Goal: Task Accomplishment & Management: Manage account settings

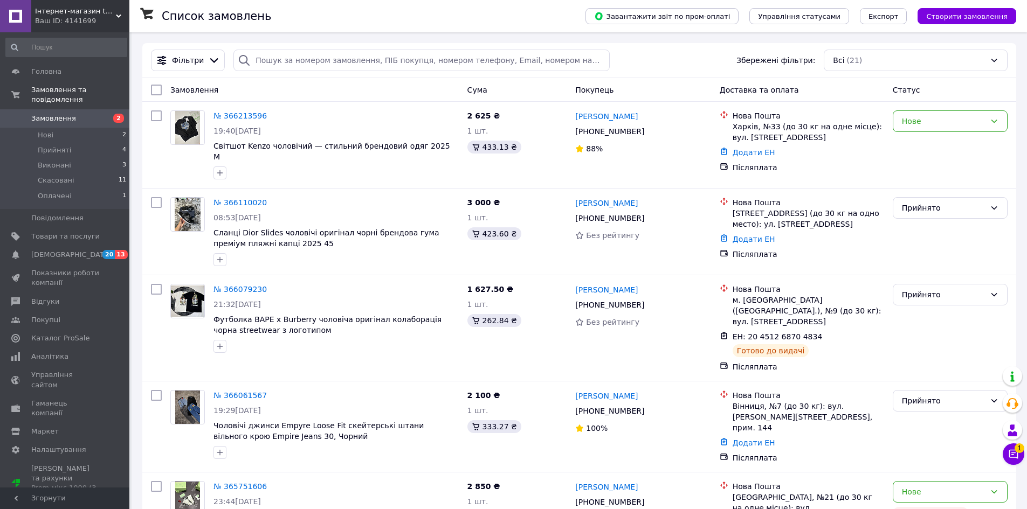
click at [98, 114] on span "Замовлення" at bounding box center [65, 119] width 68 height 10
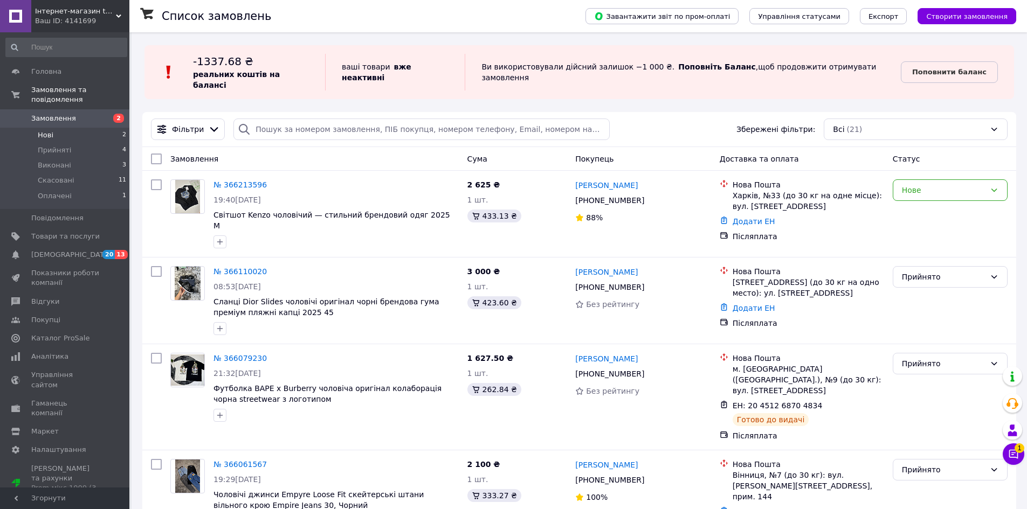
click at [110, 128] on li "Нові 2" at bounding box center [66, 135] width 133 height 15
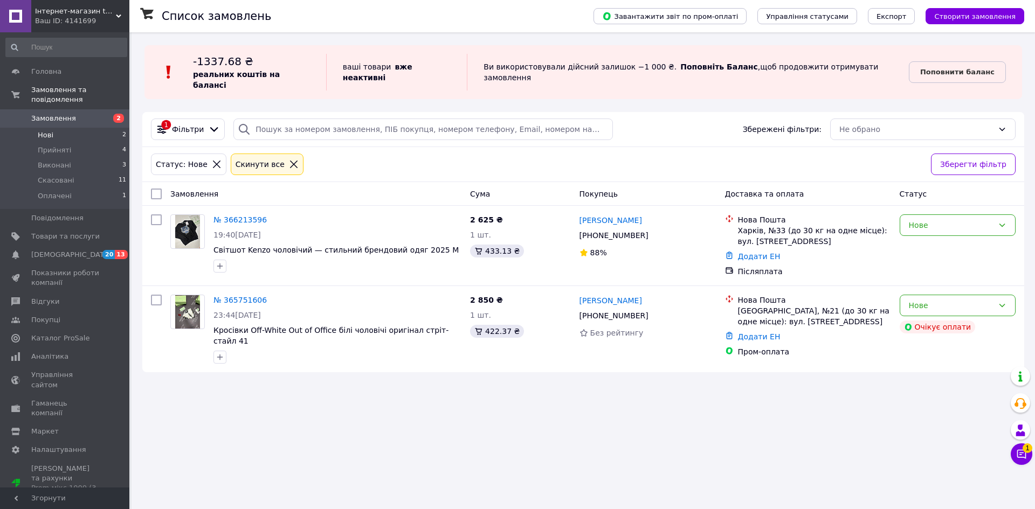
click at [289, 160] on icon at bounding box center [294, 165] width 10 height 10
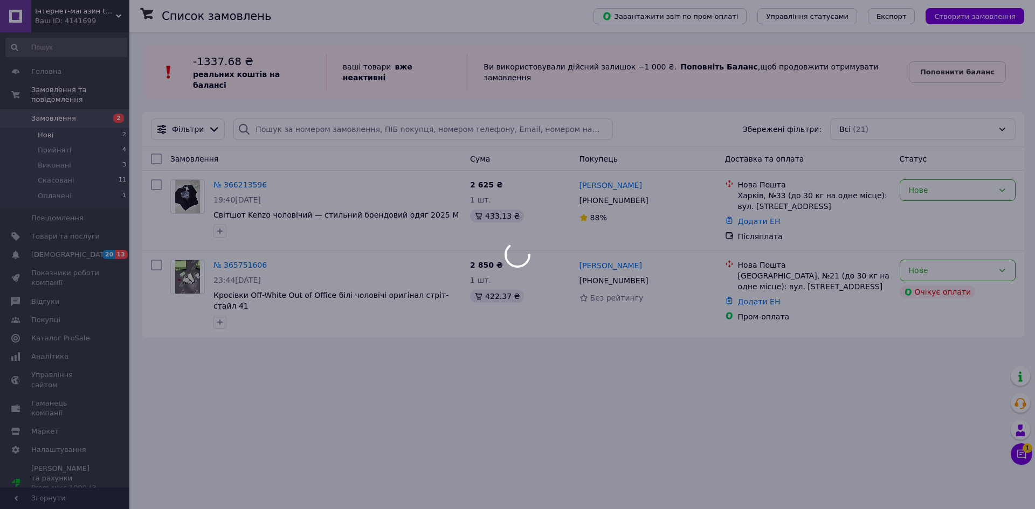
click at [115, 154] on div at bounding box center [517, 254] width 1035 height 509
click at [114, 154] on div at bounding box center [517, 254] width 1035 height 509
click at [113, 155] on div at bounding box center [517, 254] width 1035 height 509
click at [114, 155] on div at bounding box center [517, 254] width 1035 height 509
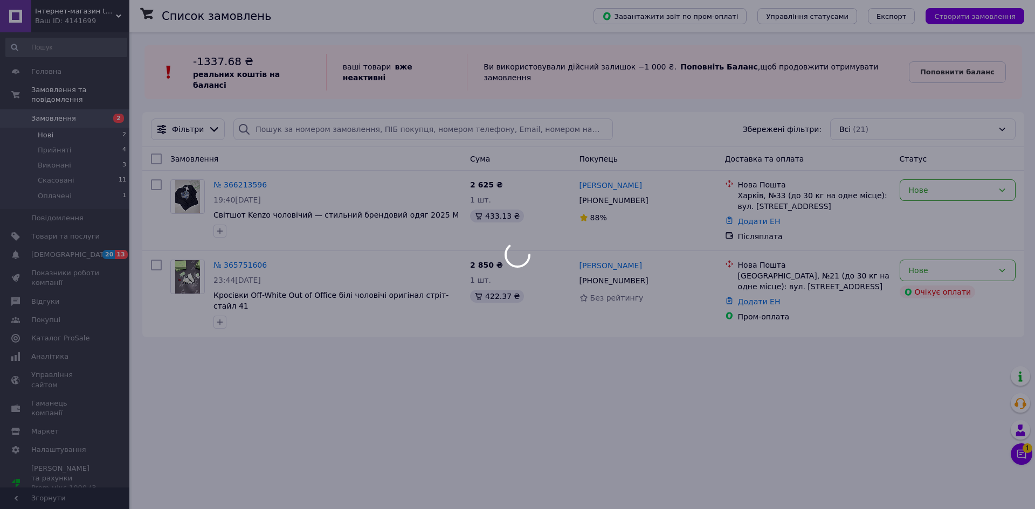
click at [114, 155] on div at bounding box center [517, 254] width 1035 height 509
click at [114, 156] on body "Інтернет-магазин tzshop_store Ваш ID: 4141699 Сайт Інтернет-магазин tzshop_stor…" at bounding box center [517, 254] width 1035 height 509
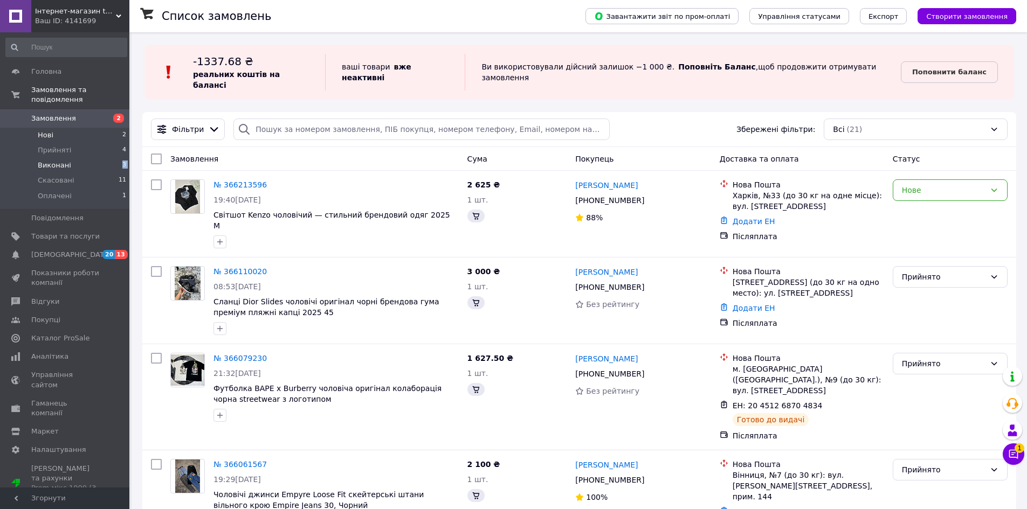
click at [115, 158] on li "Виконані 3" at bounding box center [66, 165] width 133 height 15
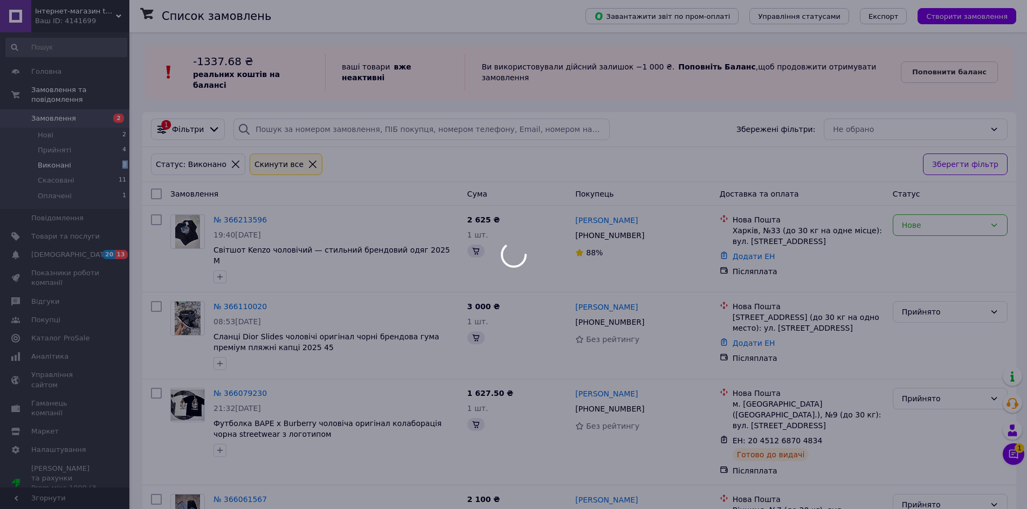
click at [115, 158] on li "Виконані 3" at bounding box center [66, 165] width 133 height 15
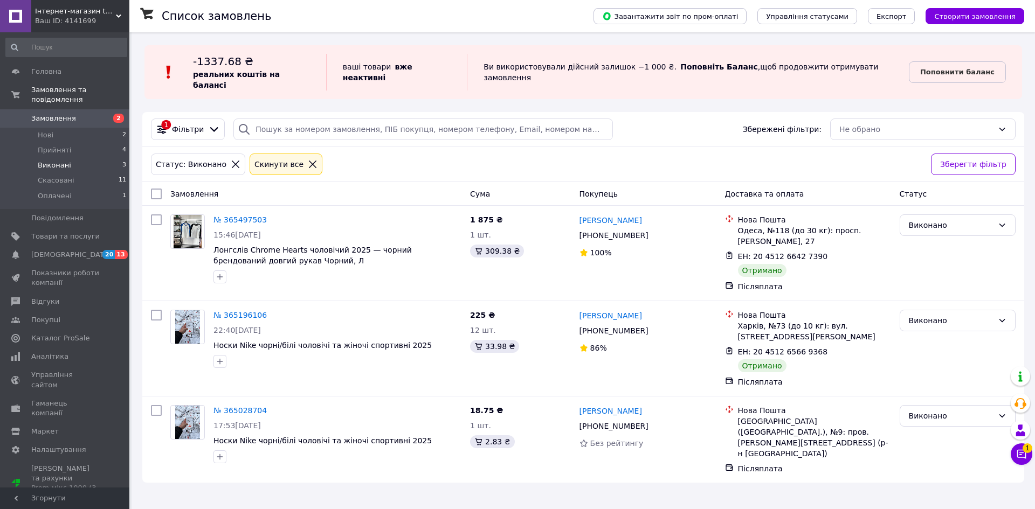
click at [308, 160] on icon at bounding box center [313, 165] width 10 height 10
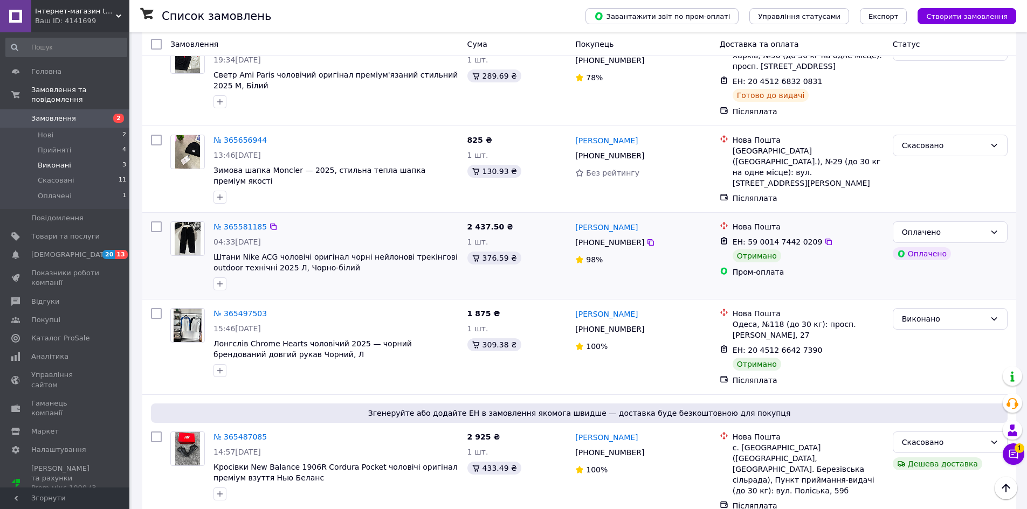
scroll to position [647, 0]
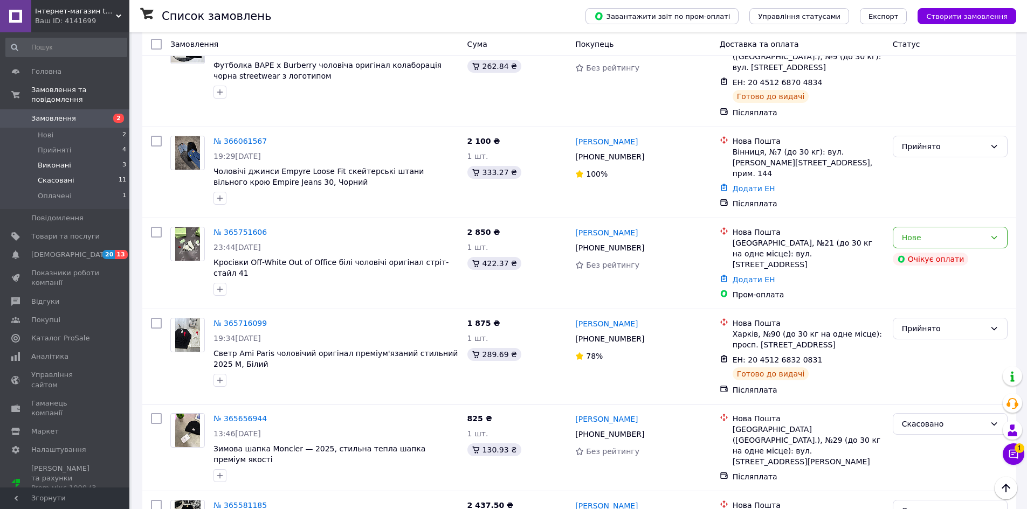
drag, startPoint x: 125, startPoint y: 165, endPoint x: 117, endPoint y: 167, distance: 7.8
click at [119, 176] on span "11" at bounding box center [123, 181] width 8 height 10
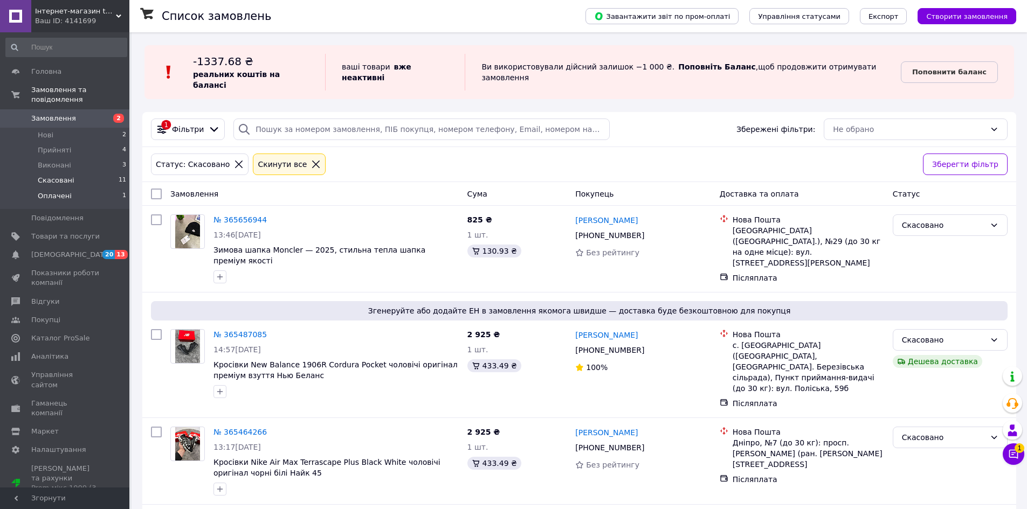
click at [122, 191] on span "1" at bounding box center [124, 196] width 4 height 10
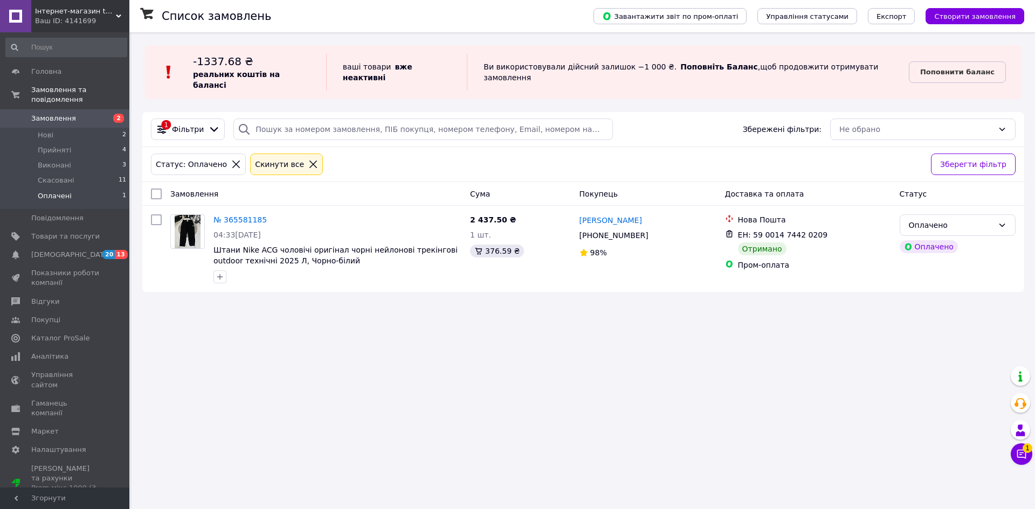
drag, startPoint x: 337, startPoint y: 163, endPoint x: 494, endPoint y: 142, distance: 157.7
click at [494, 151] on div "Статус: Оплачено Cкинути все" at bounding box center [537, 164] width 776 height 26
click at [309, 161] on icon at bounding box center [313, 165] width 8 height 8
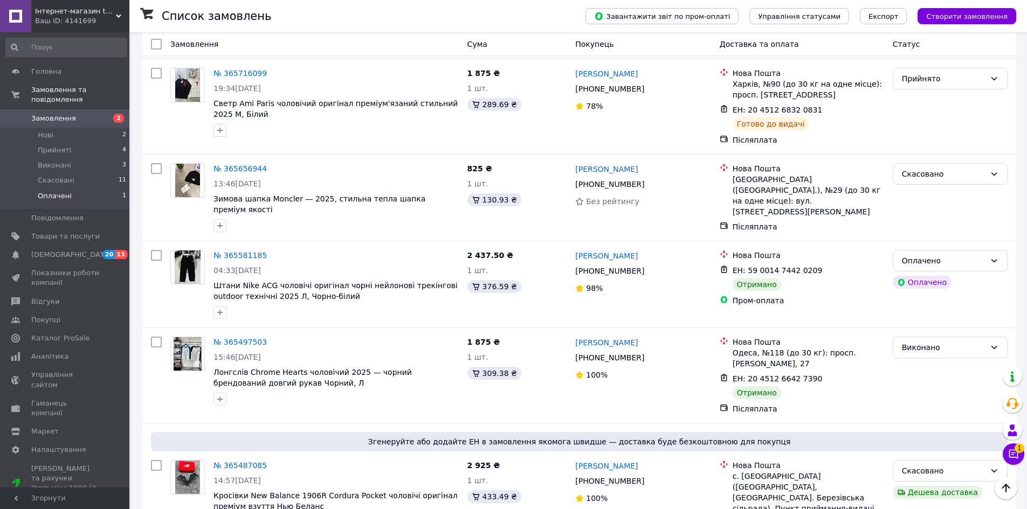
scroll to position [593, 0]
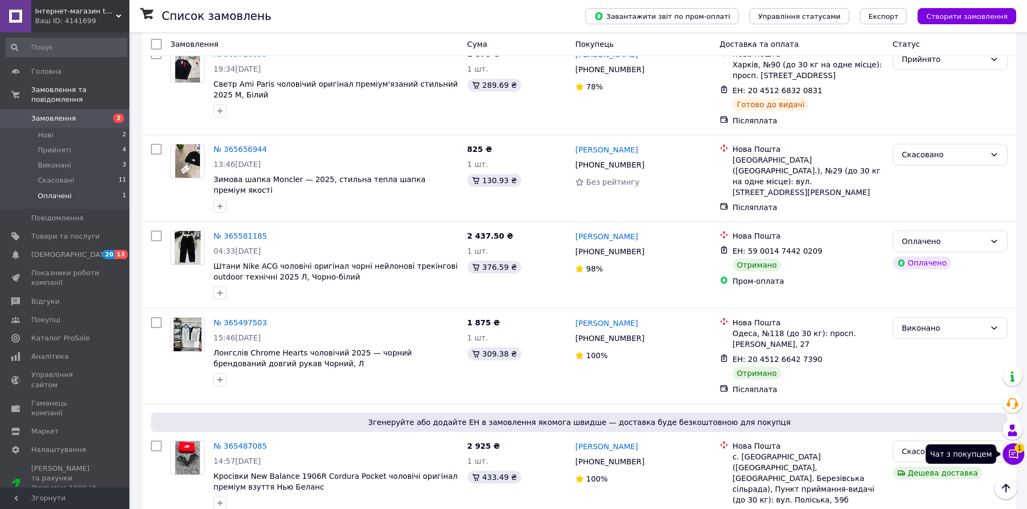
click at [1013, 454] on icon at bounding box center [1013, 454] width 9 height 9
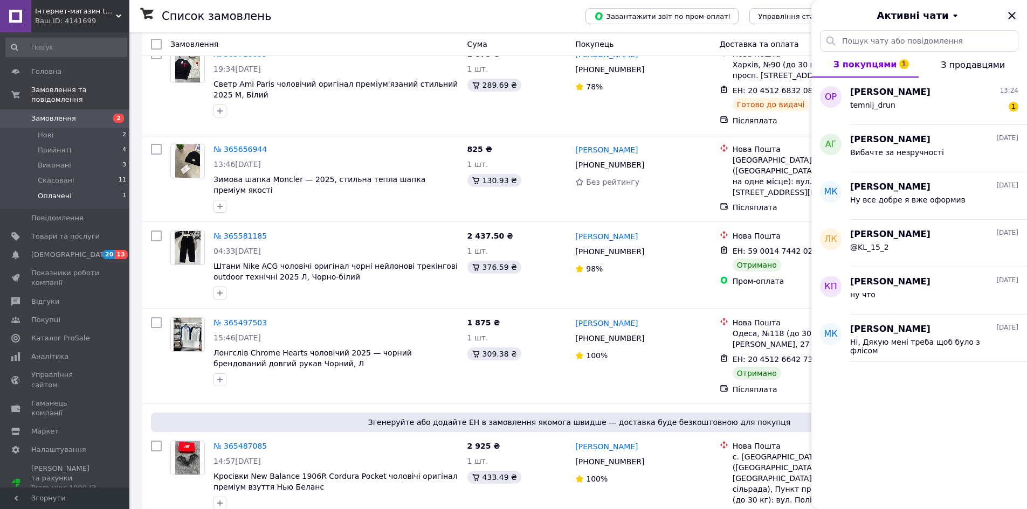
click at [1012, 10] on icon "Закрити" at bounding box center [1011, 15] width 13 height 13
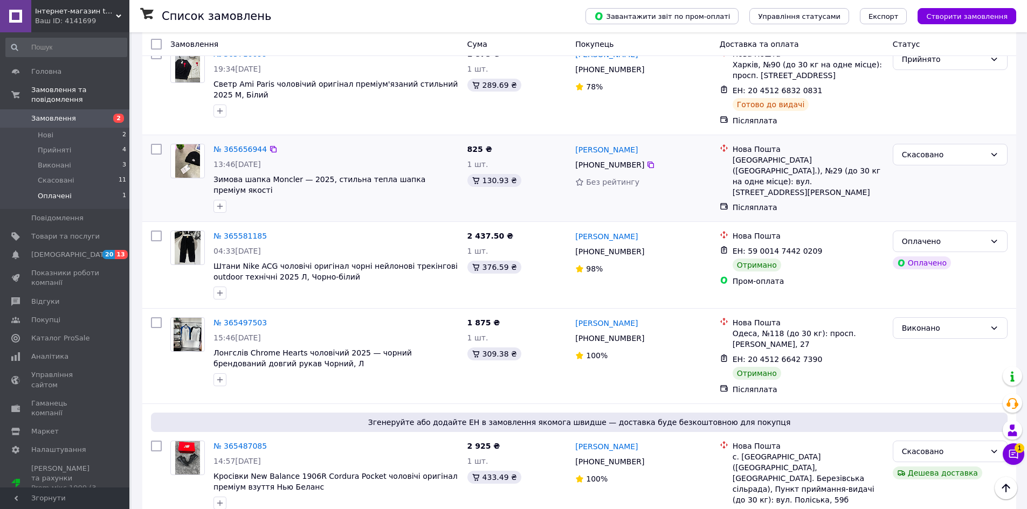
scroll to position [431, 0]
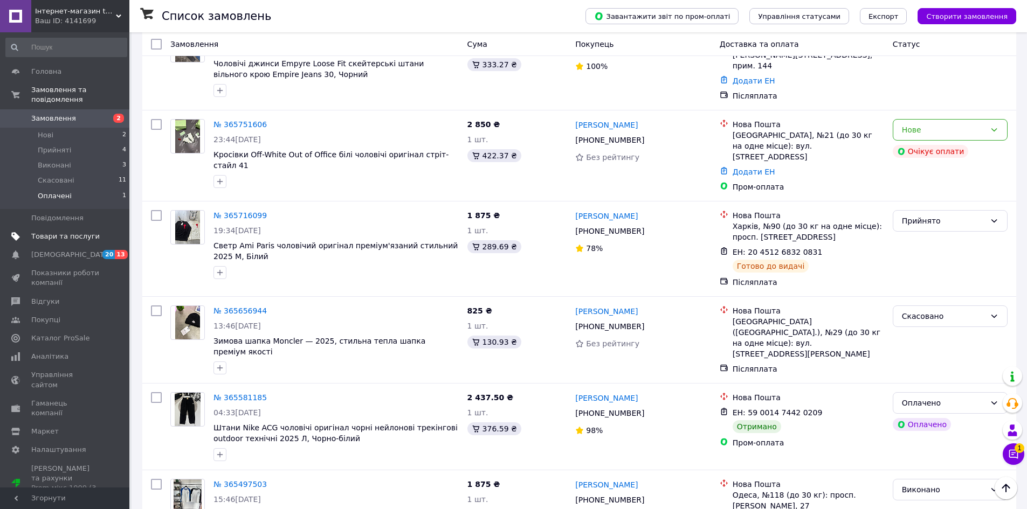
click at [81, 232] on span "Товари та послуги" at bounding box center [65, 237] width 68 height 10
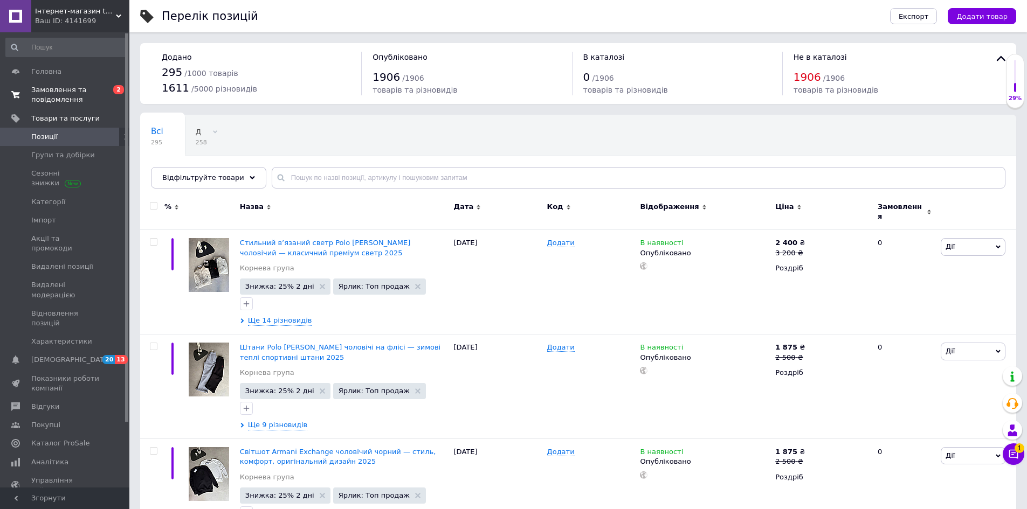
click at [80, 101] on span "Замовлення та повідомлення" at bounding box center [65, 94] width 68 height 19
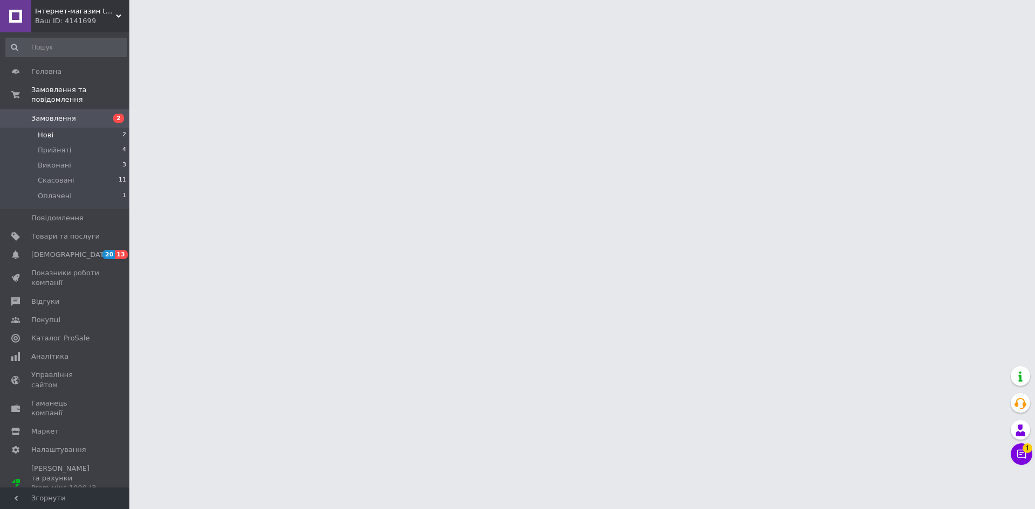
click at [90, 129] on li "Нові 2" at bounding box center [66, 135] width 133 height 15
click at [117, 128] on li "Нові 2" at bounding box center [66, 135] width 133 height 15
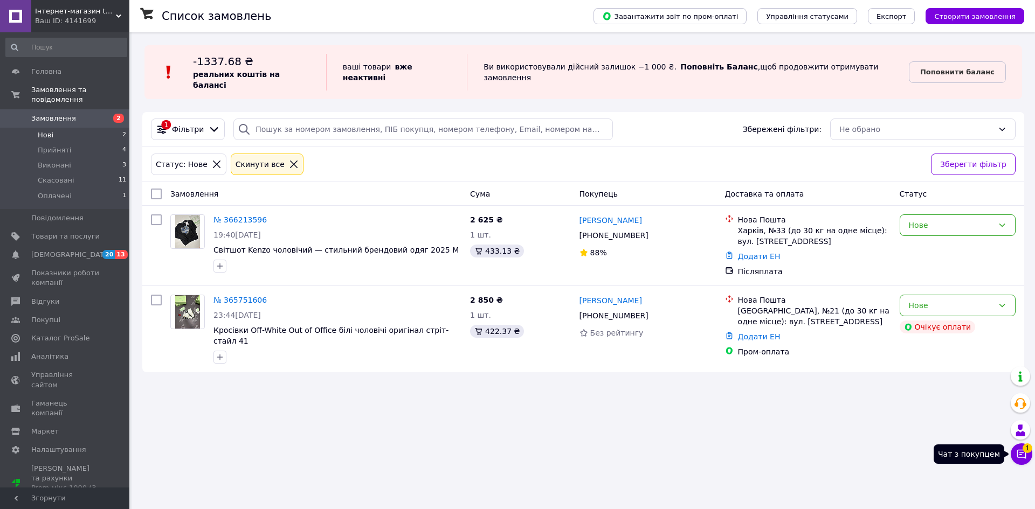
click at [1018, 446] on button "Чат з покупцем 1" at bounding box center [1022, 455] width 22 height 22
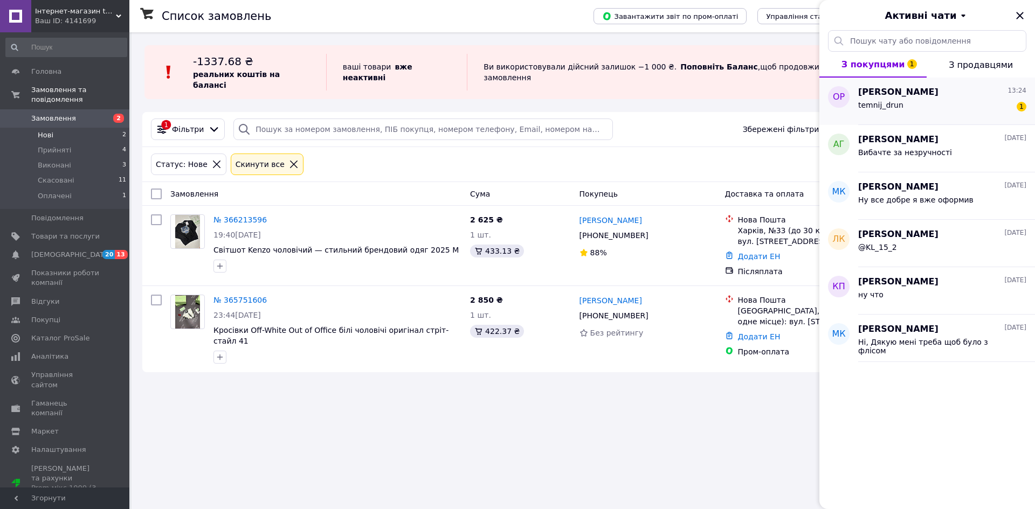
click at [869, 96] on span "[PERSON_NAME]" at bounding box center [898, 92] width 80 height 12
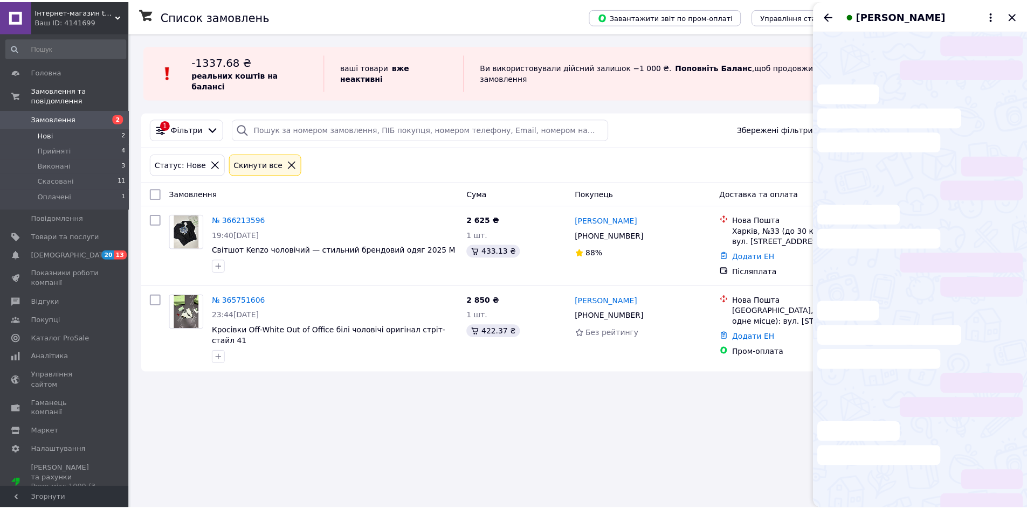
scroll to position [36, 0]
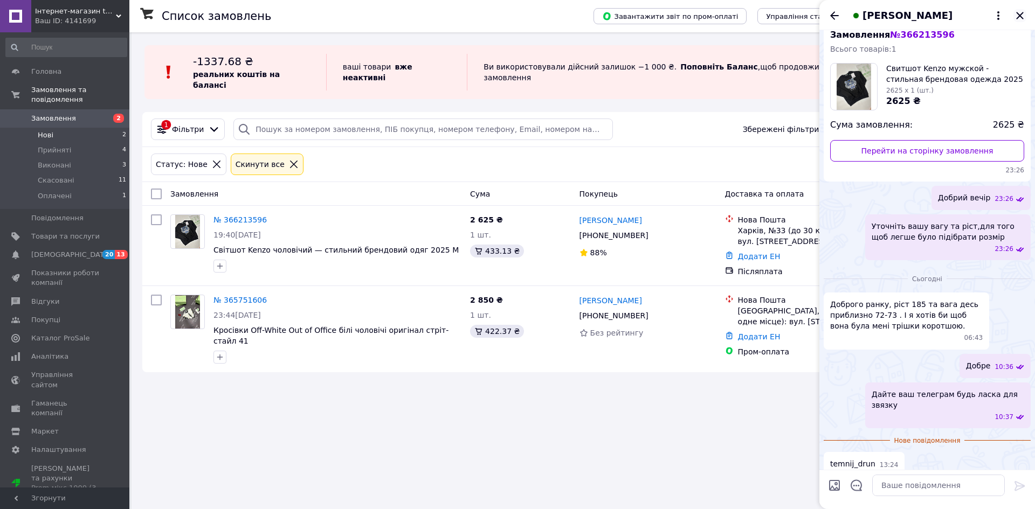
click at [1020, 10] on icon "Закрити" at bounding box center [1019, 15] width 13 height 13
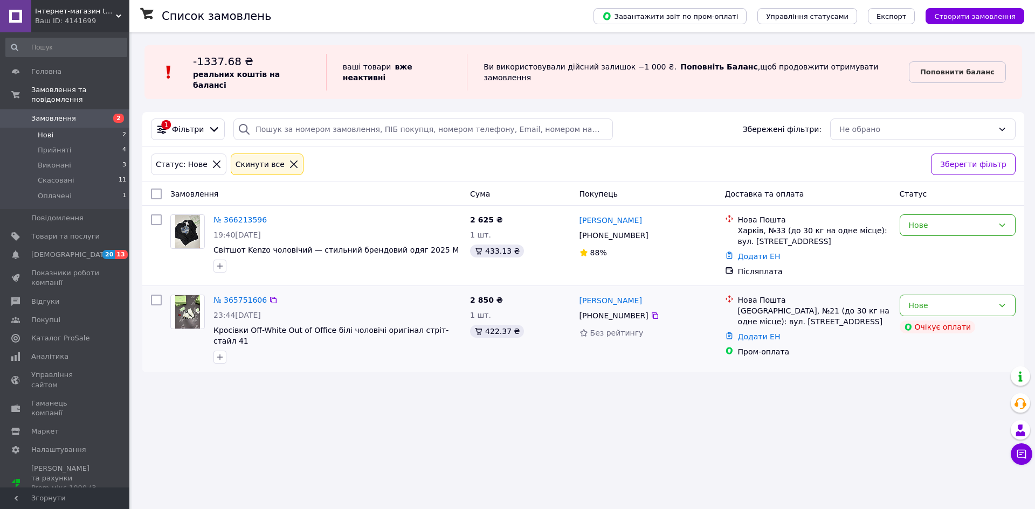
click at [989, 319] on div "Очікує оплати" at bounding box center [958, 327] width 120 height 17
click at [967, 300] on div "Нове" at bounding box center [951, 306] width 85 height 12
click at [934, 379] on li "Оплачено" at bounding box center [957, 376] width 115 height 19
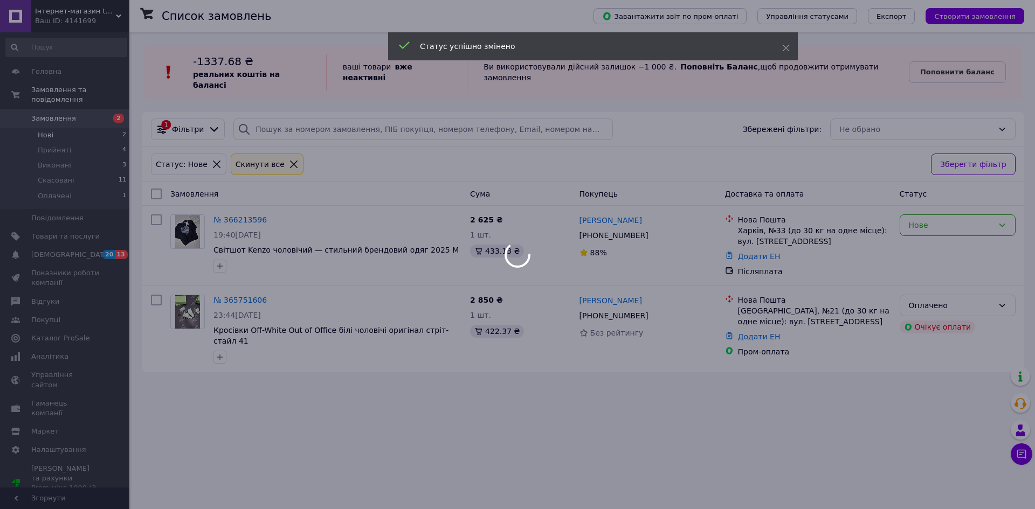
click at [935, 300] on div "Оплачено" at bounding box center [951, 306] width 85 height 12
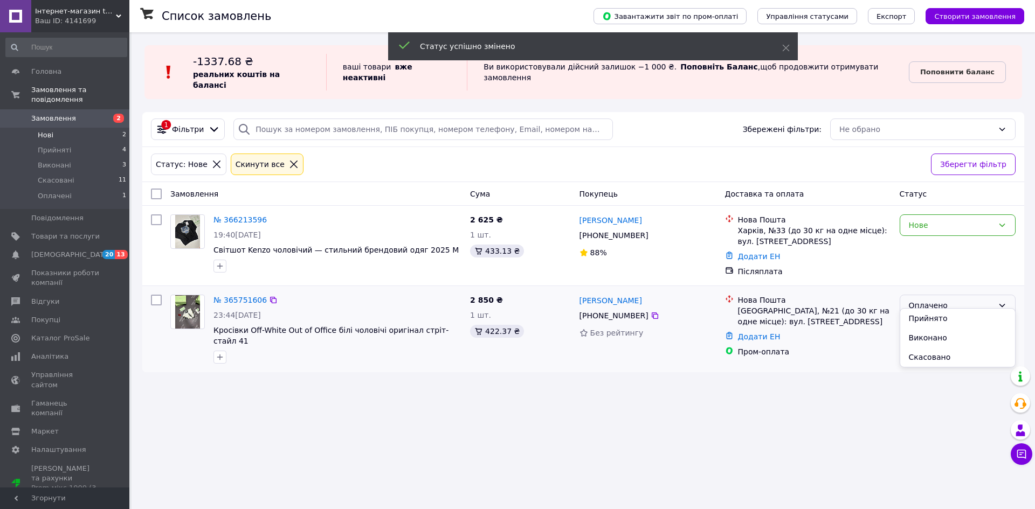
click at [939, 351] on li "Скасовано" at bounding box center [957, 357] width 115 height 19
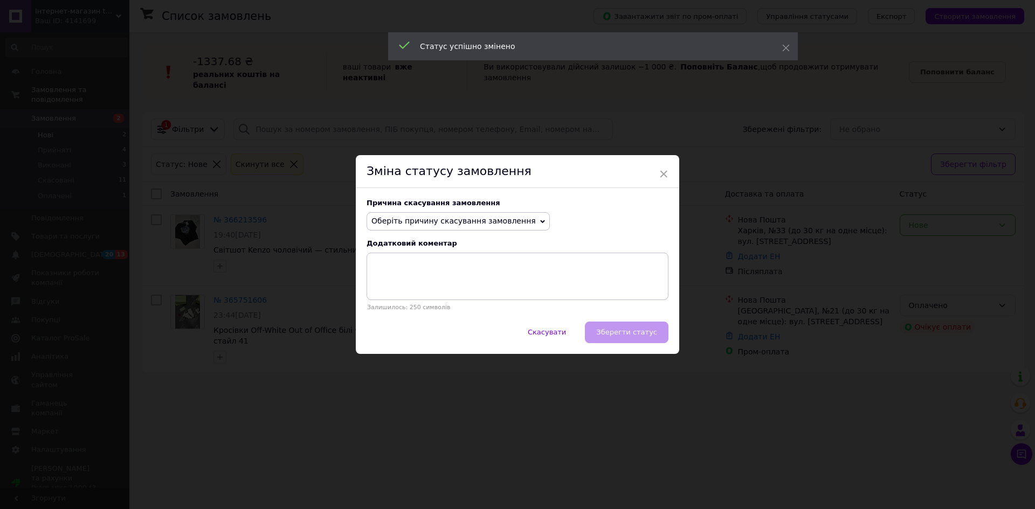
click at [540, 220] on icon at bounding box center [542, 221] width 5 height 5
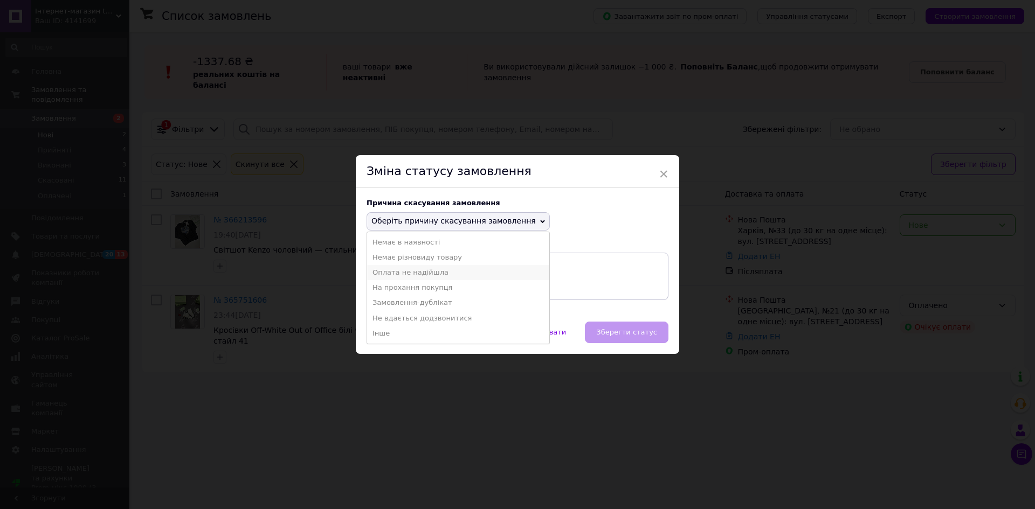
click at [452, 273] on li "Оплата не надійшла" at bounding box center [458, 272] width 182 height 15
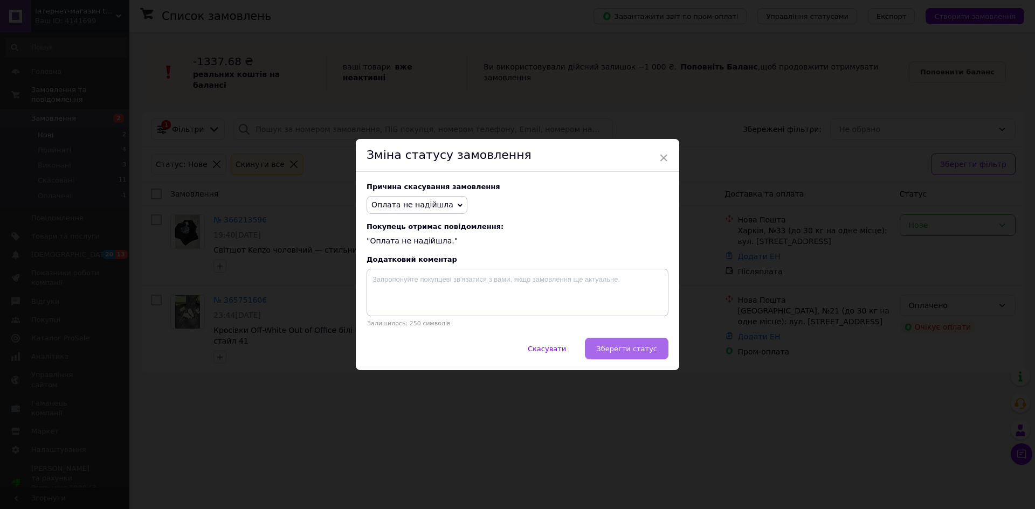
click at [622, 349] on span "Зберегти статус" at bounding box center [626, 349] width 61 height 8
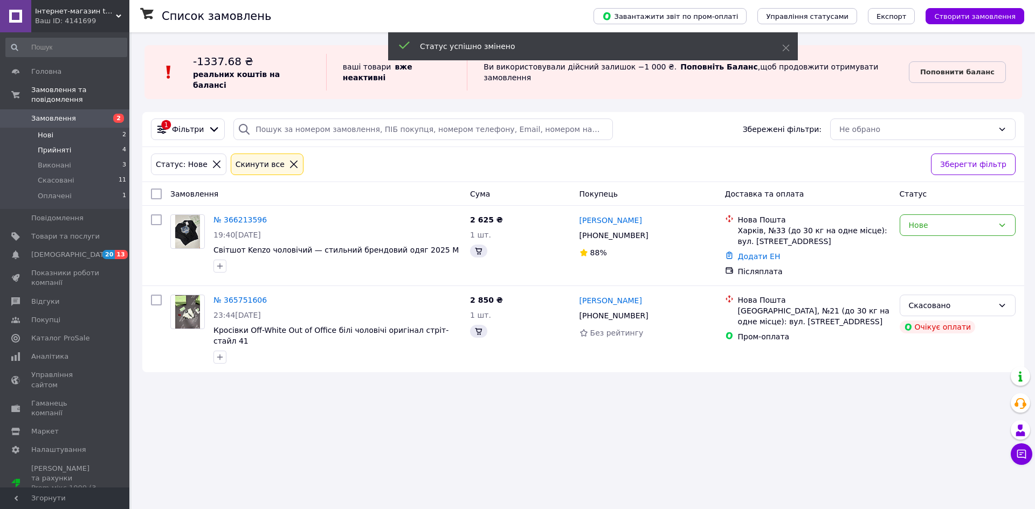
click at [100, 143] on li "Прийняті 4" at bounding box center [66, 150] width 133 height 15
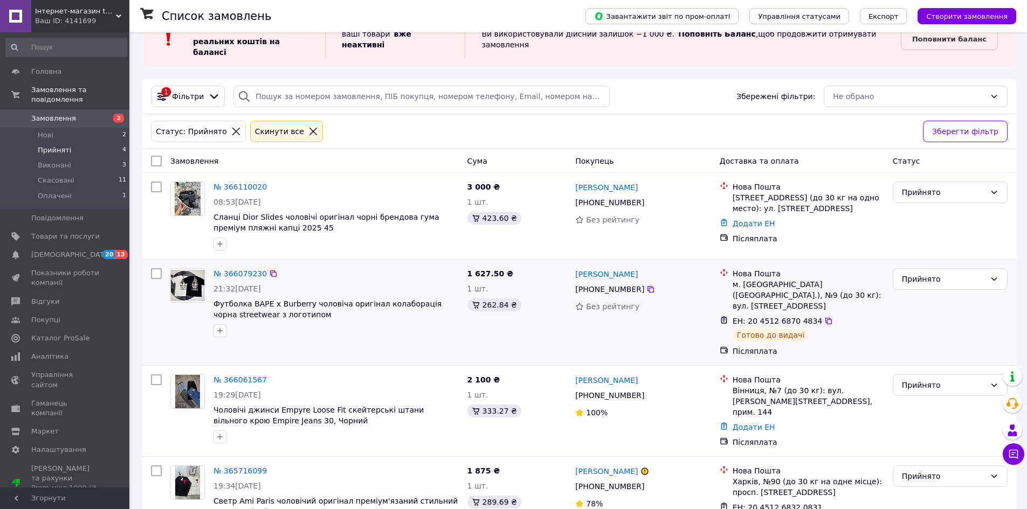
scroll to position [61, 0]
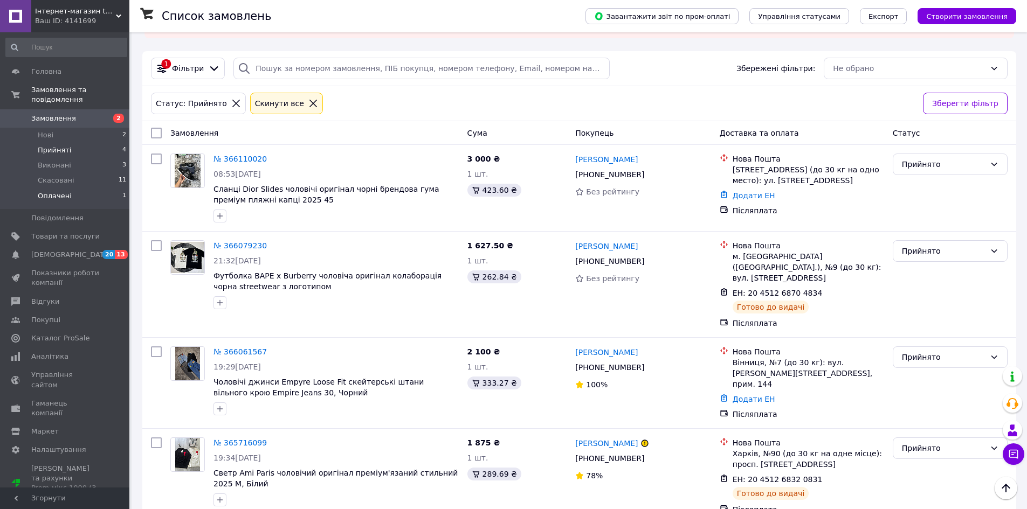
click at [96, 189] on li "Оплачені 1" at bounding box center [66, 199] width 133 height 20
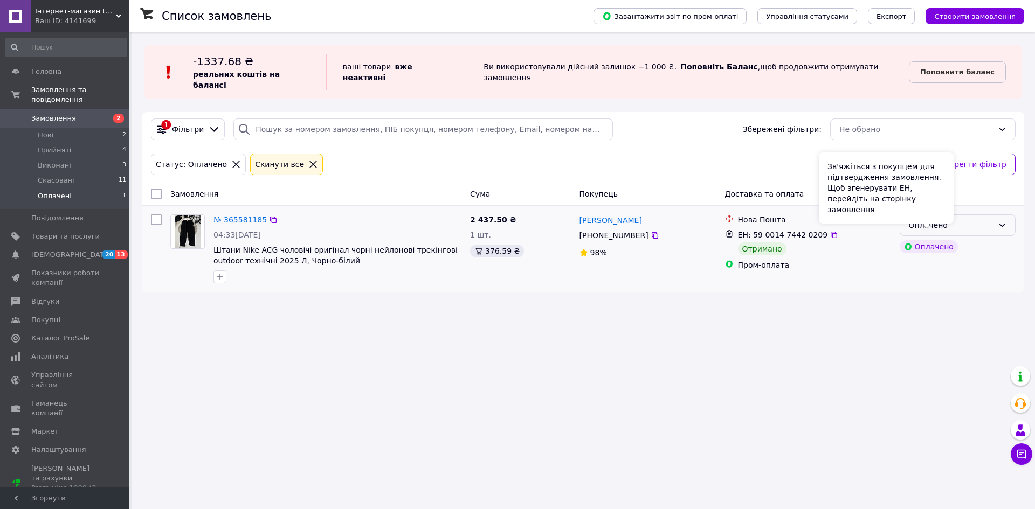
click at [931, 222] on div "Зв'яжіться з покупцем для підтвердження замовлення. Щоб згенерувати ЕН, перейді…" at bounding box center [886, 188] width 135 height 71
click at [960, 219] on div "Оплачено" at bounding box center [951, 225] width 85 height 12
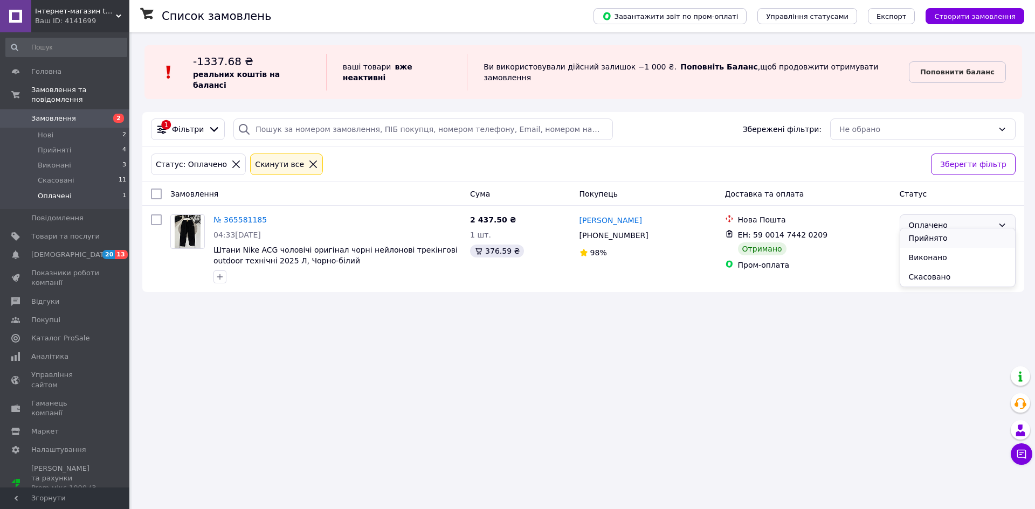
click at [957, 239] on li "Прийнято" at bounding box center [957, 238] width 115 height 19
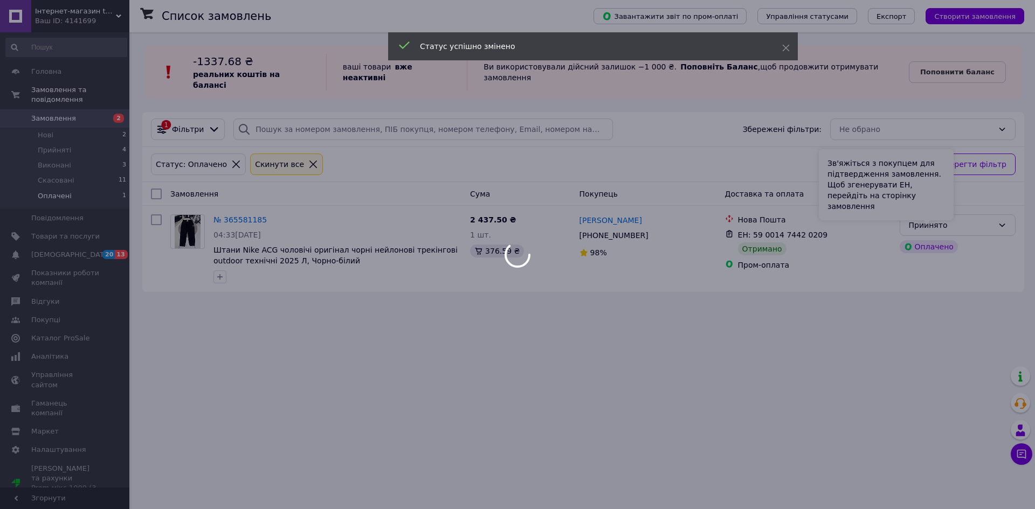
click at [949, 209] on div at bounding box center [517, 254] width 1035 height 509
click at [950, 213] on div at bounding box center [517, 254] width 1035 height 509
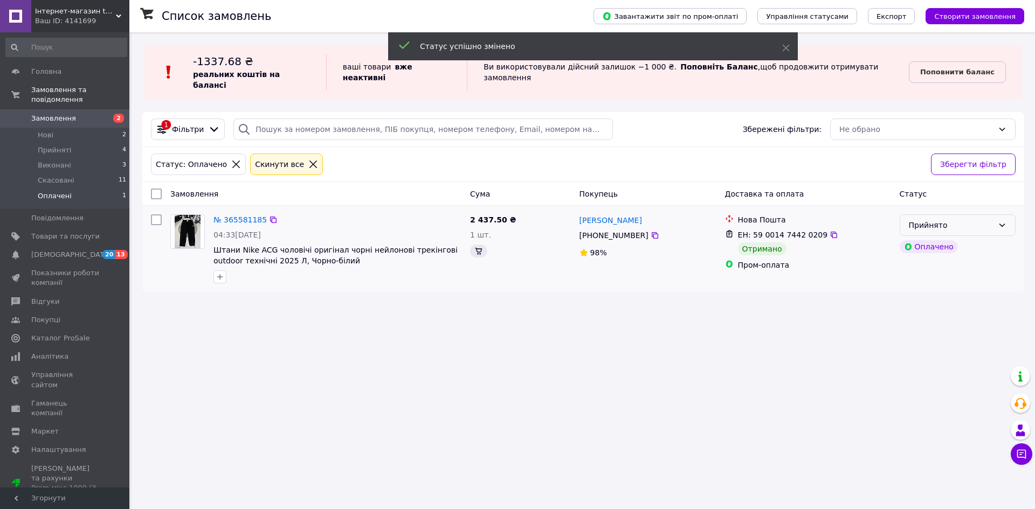
click at [950, 219] on div "Прийнято" at bounding box center [951, 225] width 85 height 12
click at [933, 243] on li "Виконано" at bounding box center [957, 238] width 115 height 19
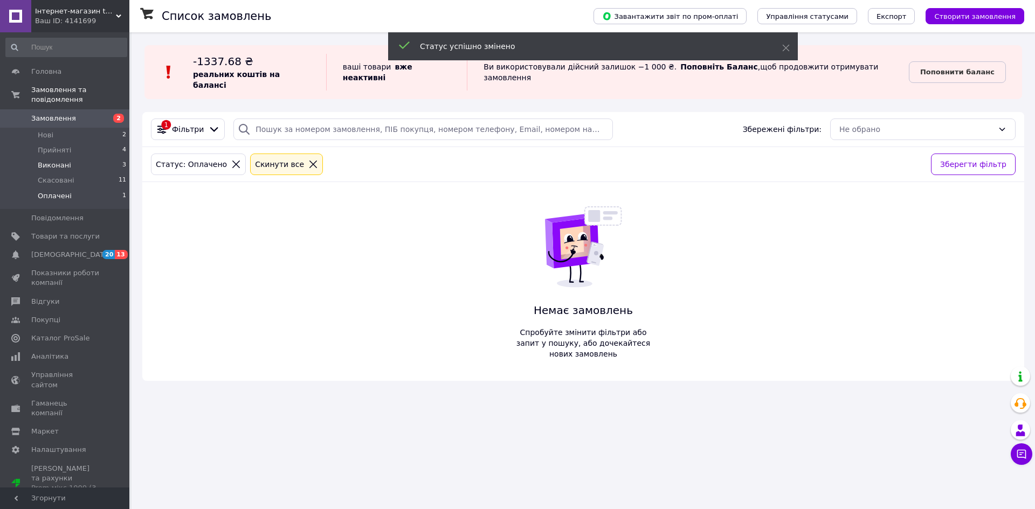
click at [91, 158] on li "Виконані 3" at bounding box center [66, 165] width 133 height 15
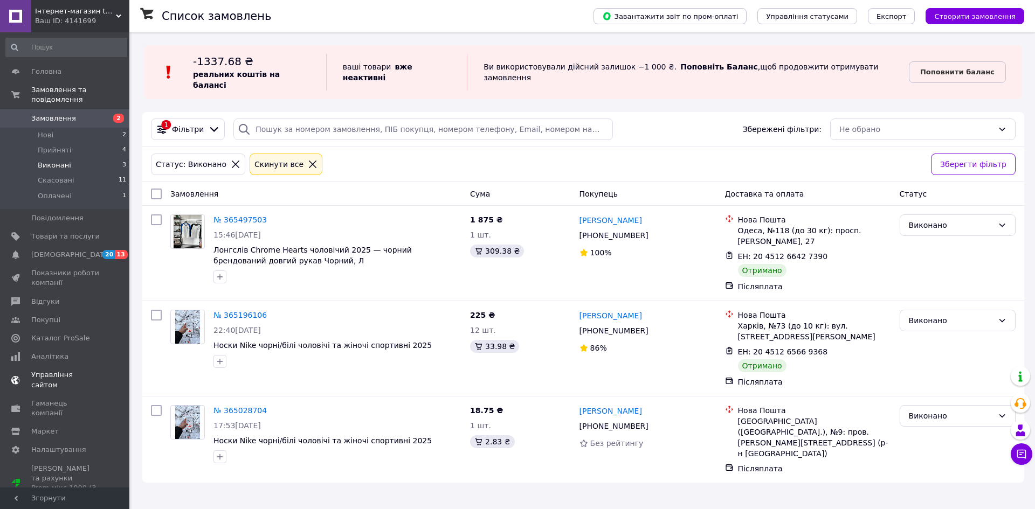
click at [90, 264] on link "Показники роботи компанії" at bounding box center [66, 278] width 133 height 28
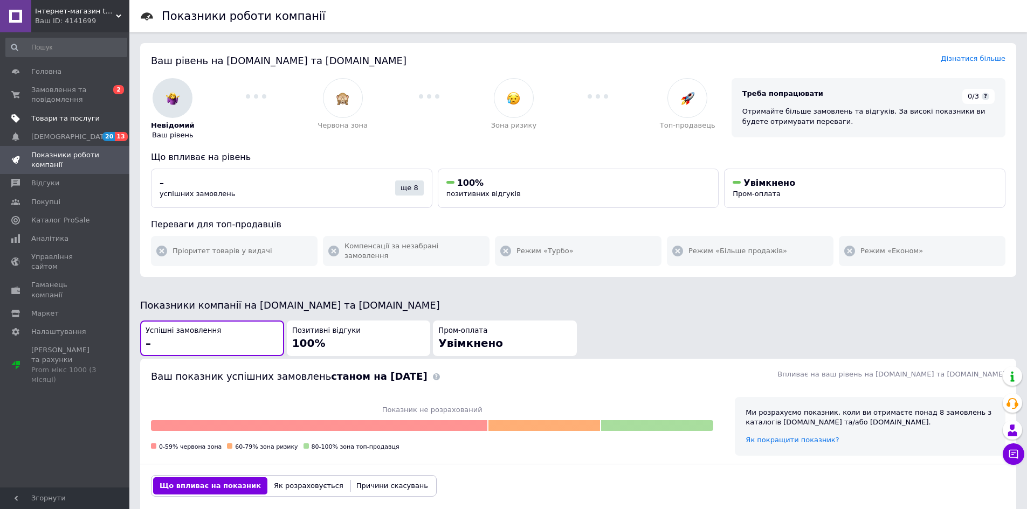
click at [55, 116] on span "Товари та послуги" at bounding box center [65, 119] width 68 height 10
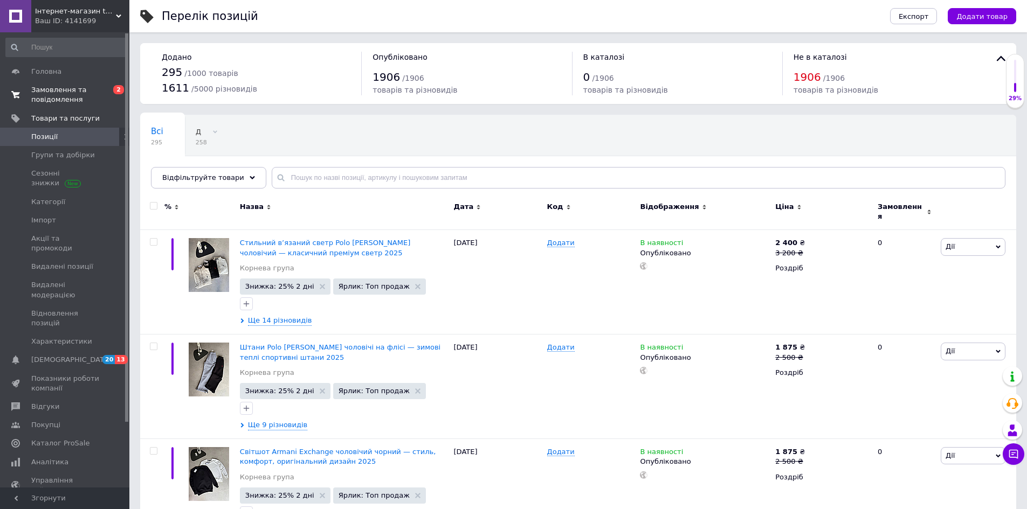
click at [76, 99] on span "Замовлення та повідомлення" at bounding box center [65, 94] width 68 height 19
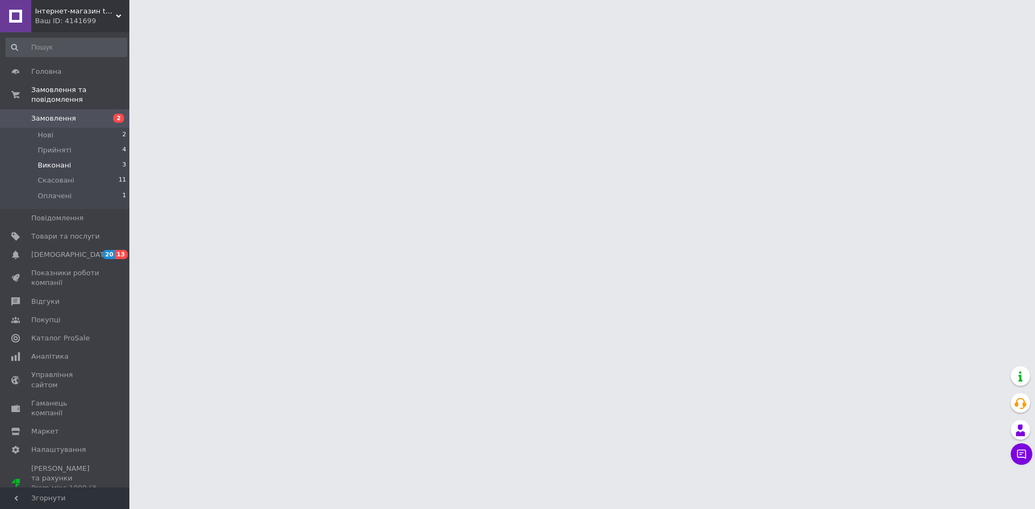
click at [87, 158] on li "Виконані 3" at bounding box center [66, 165] width 133 height 15
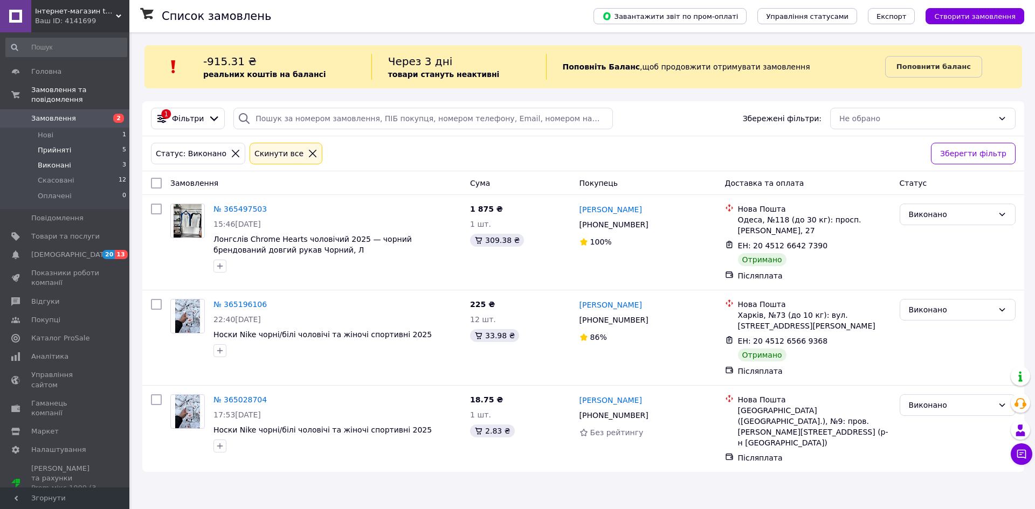
click at [85, 143] on li "Прийняті 5" at bounding box center [66, 150] width 133 height 15
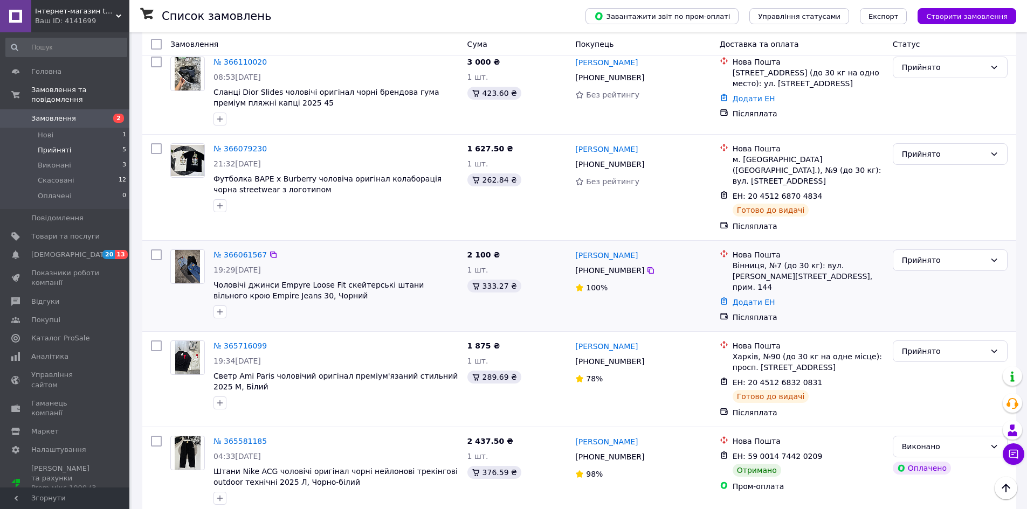
scroll to position [148, 0]
click at [243, 437] on link "№ 365581185" at bounding box center [239, 441] width 53 height 9
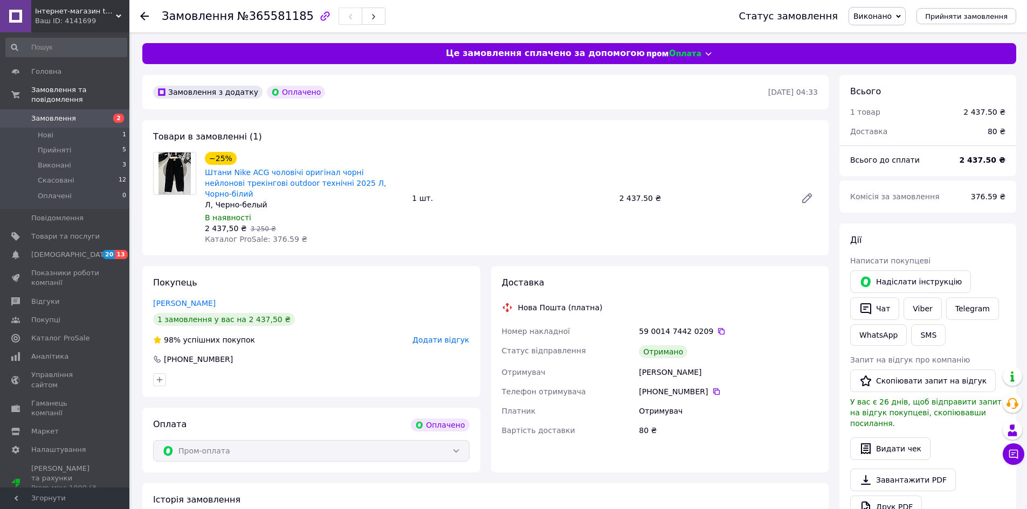
click at [154, 13] on div at bounding box center [151, 16] width 22 height 32
click at [147, 13] on icon at bounding box center [144, 16] width 9 height 9
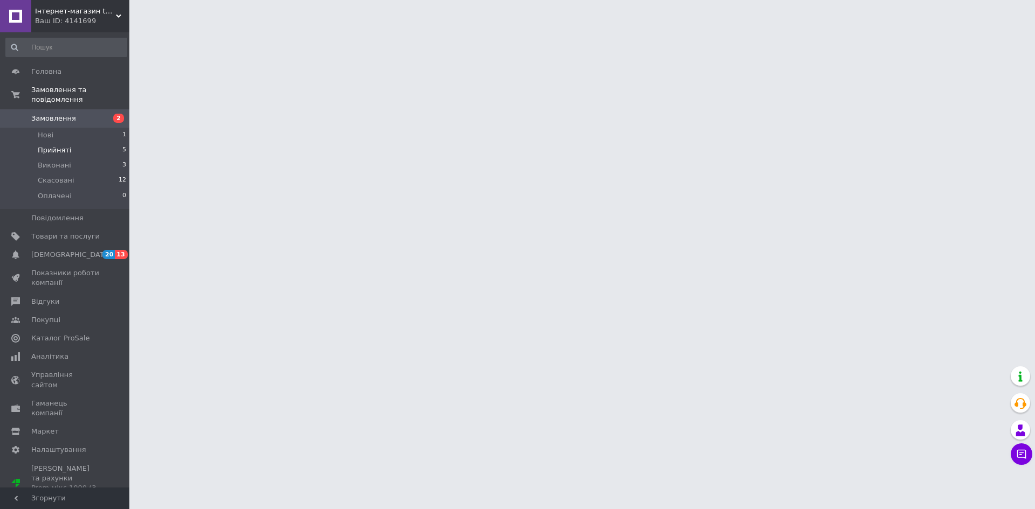
click at [89, 143] on li "Прийняті 5" at bounding box center [66, 150] width 133 height 15
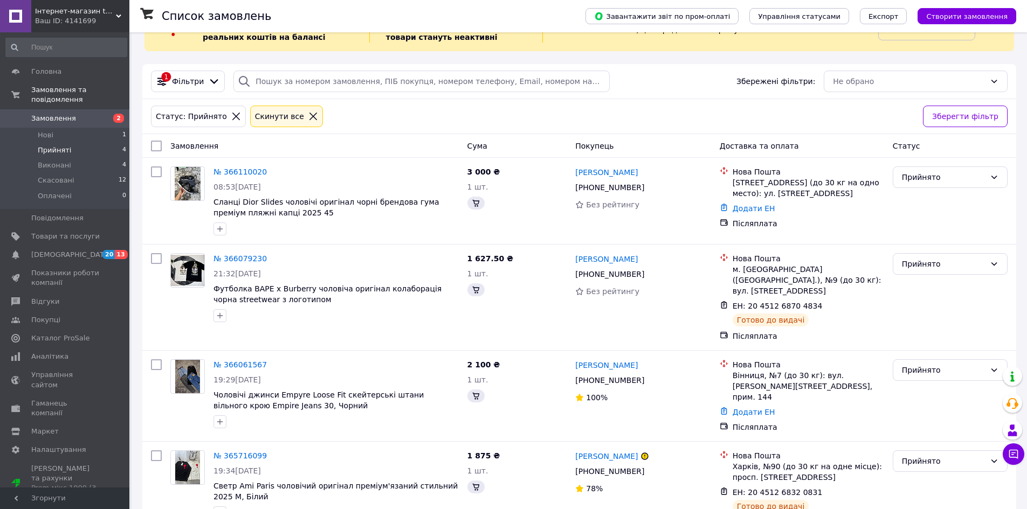
scroll to position [42, 0]
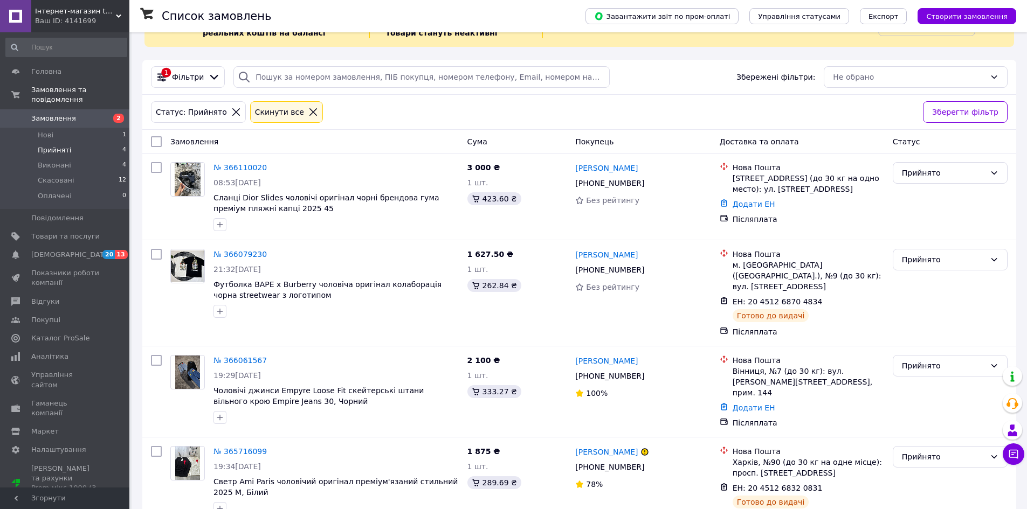
click at [308, 112] on icon at bounding box center [313, 112] width 10 height 10
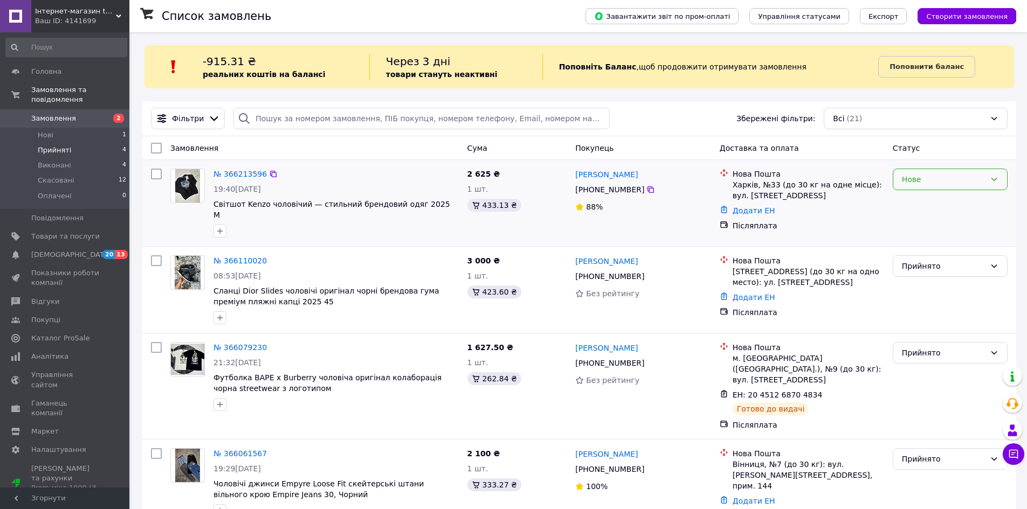
click at [907, 185] on div "Нове" at bounding box center [944, 180] width 84 height 12
click at [915, 206] on li "Прийнято" at bounding box center [950, 203] width 114 height 19
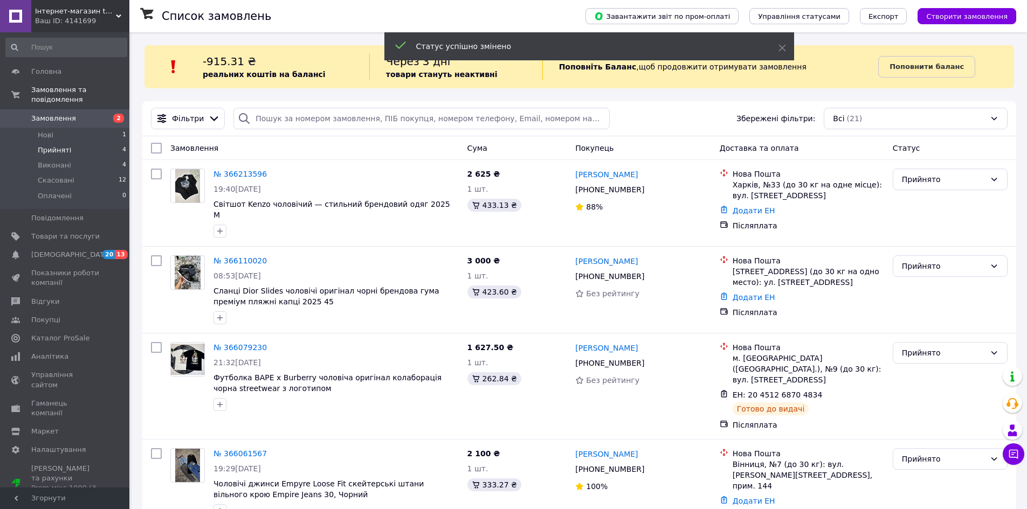
click at [109, 147] on li "Прийняті 4" at bounding box center [66, 150] width 133 height 15
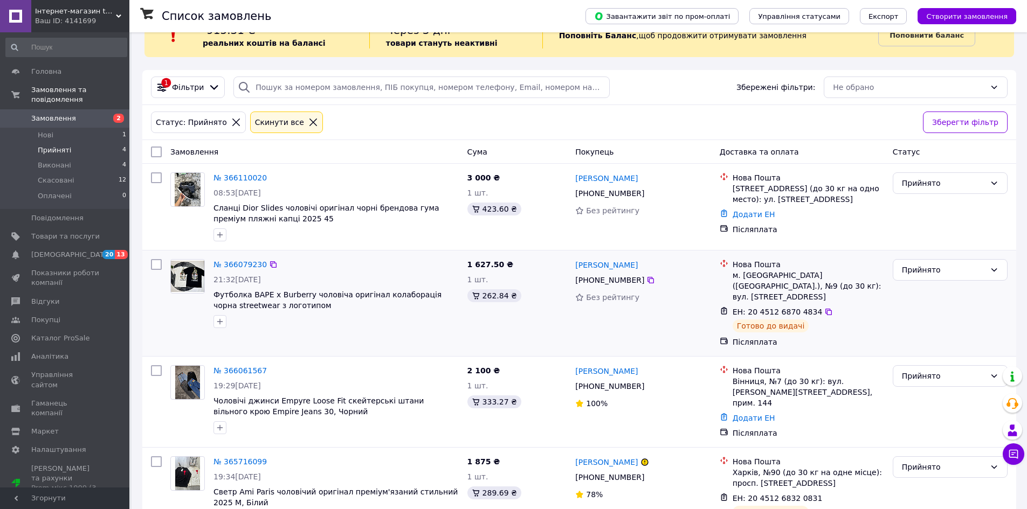
scroll to position [61, 0]
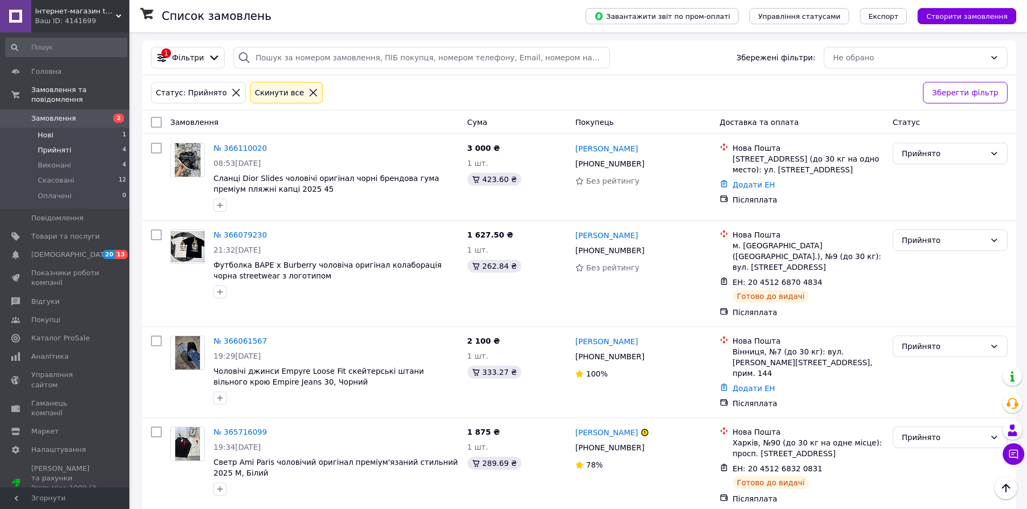
click at [111, 128] on li "Нові 1" at bounding box center [66, 135] width 133 height 15
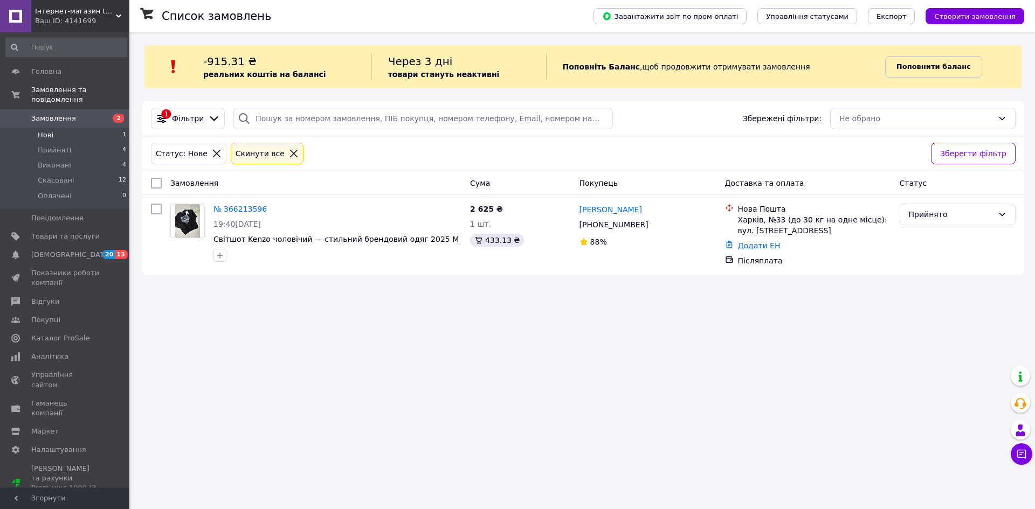
click at [941, 70] on b "Поповнити баланс" at bounding box center [933, 67] width 74 height 8
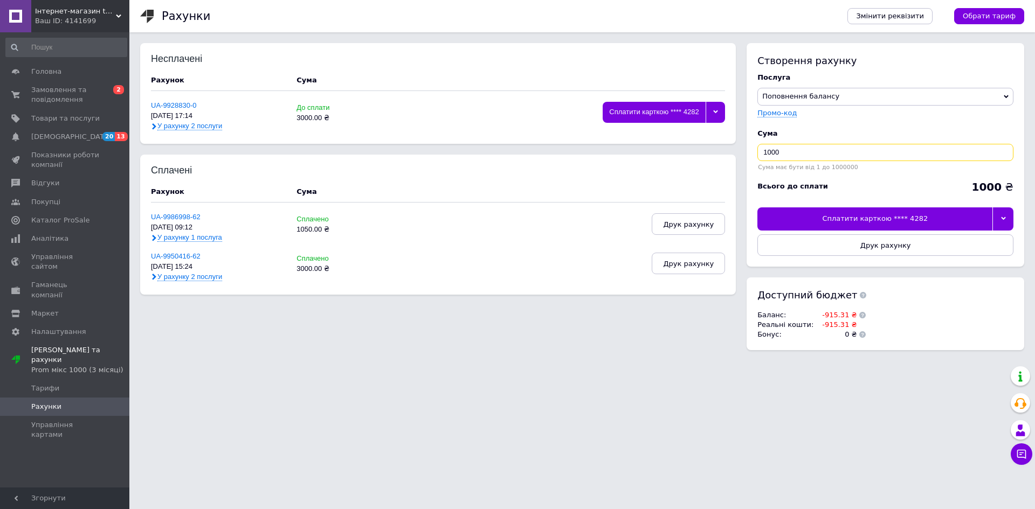
click at [848, 150] on input "1000" at bounding box center [885, 152] width 256 height 17
type input "1"
type input "915"
click at [859, 219] on div "Сплатити карткою **** 4282" at bounding box center [874, 219] width 235 height 23
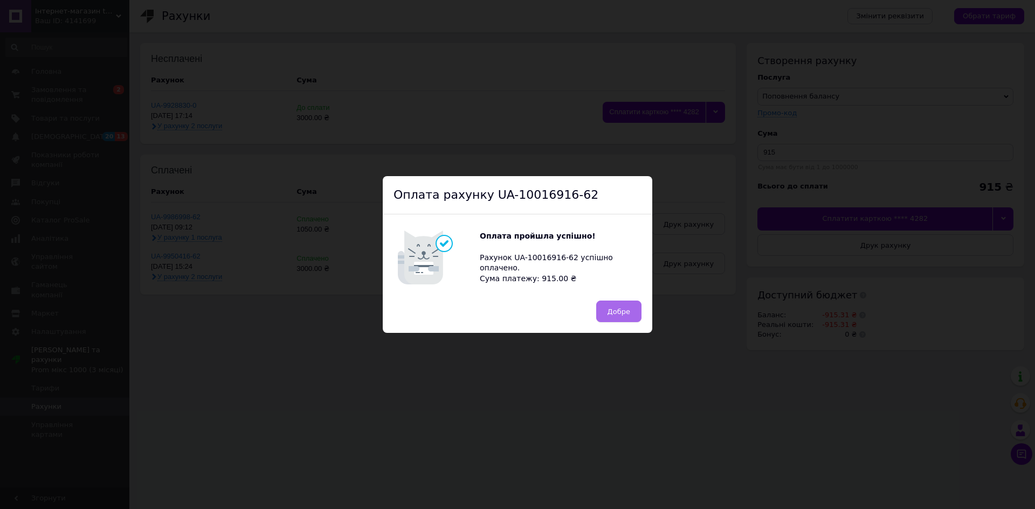
click at [620, 306] on button "Добре" at bounding box center [618, 312] width 45 height 22
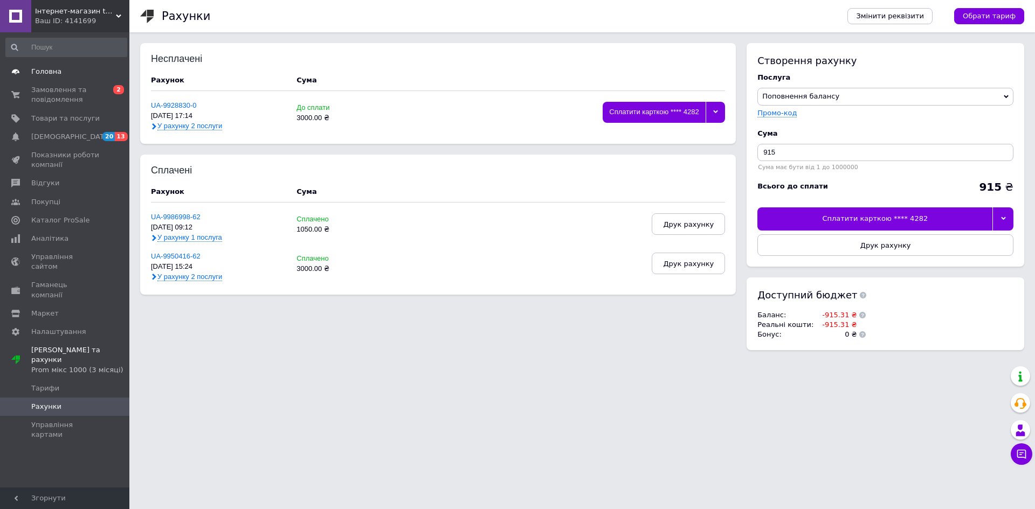
click at [92, 79] on link "Головна" at bounding box center [66, 72] width 133 height 18
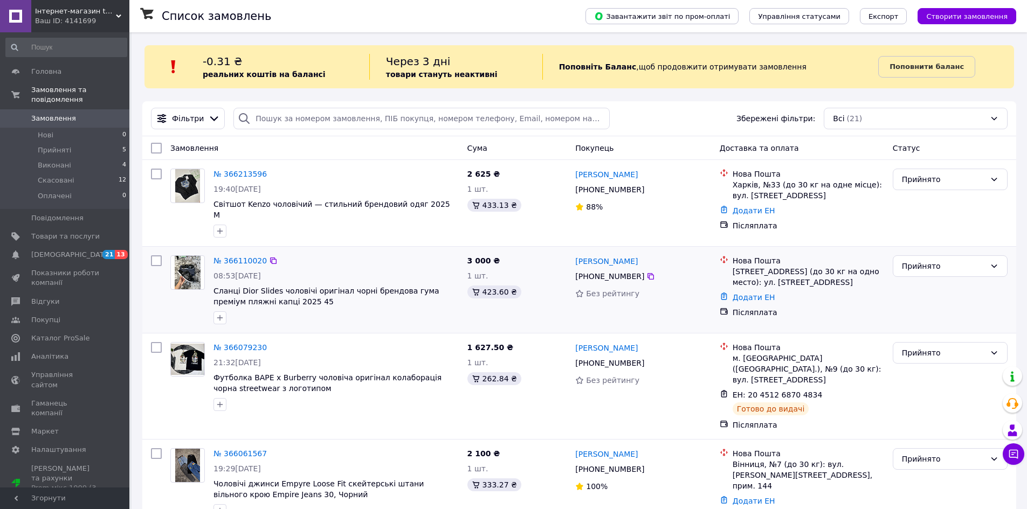
drag, startPoint x: 492, startPoint y: 210, endPoint x: 309, endPoint y: 243, distance: 185.6
click at [309, 247] on div "№ 366110020 08:53[DATE] Сланці Dior Slides чоловічі оригінал чорні брендова гум…" at bounding box center [579, 290] width 874 height 86
click at [913, 71] on span "Поповнити баланс" at bounding box center [926, 66] width 74 height 11
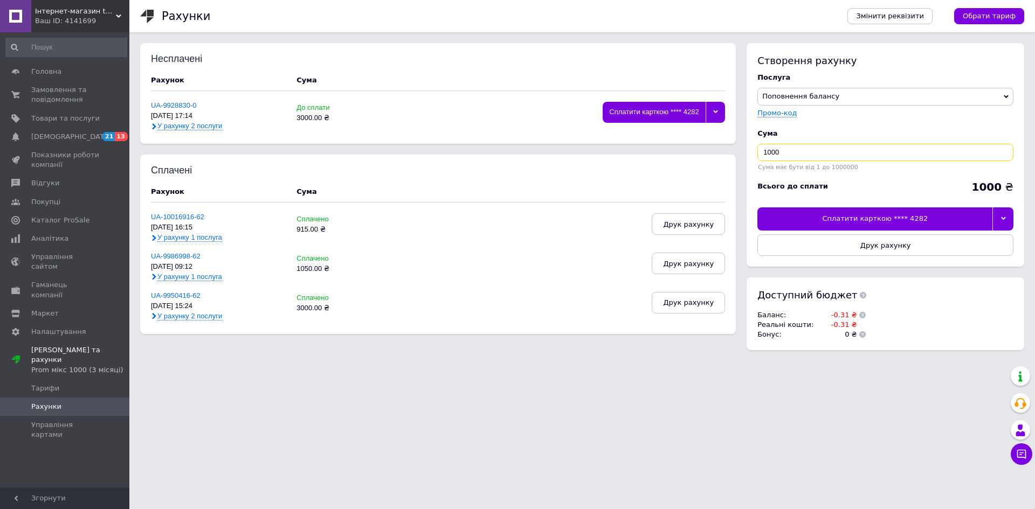
click at [835, 154] on input "1000" at bounding box center [885, 152] width 256 height 17
type input "1"
click at [841, 217] on div "Сплатити карткою **** 4282" at bounding box center [874, 219] width 235 height 23
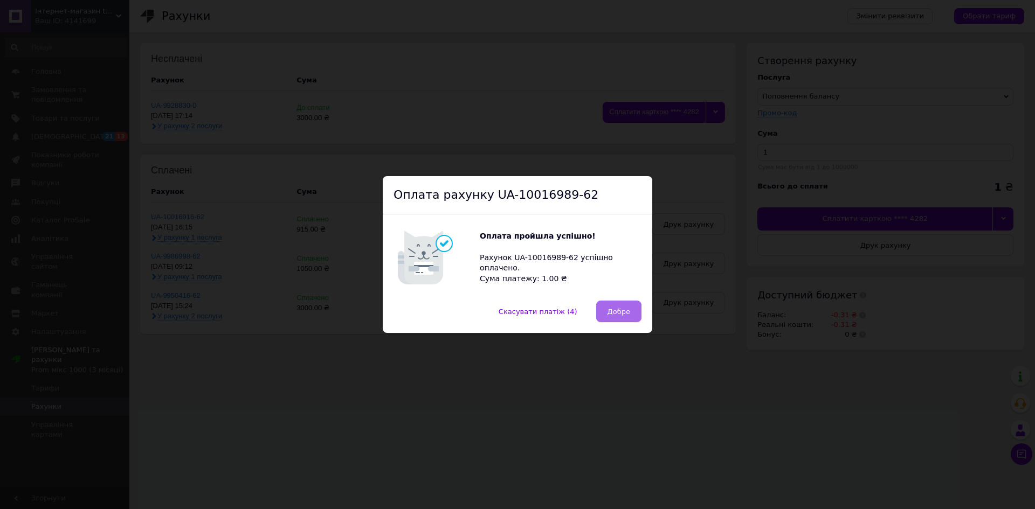
click at [623, 313] on span "Добре" at bounding box center [619, 312] width 23 height 8
